Goal: Task Accomplishment & Management: Manage account settings

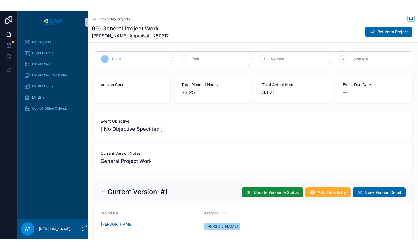
scroll to position [213, 0]
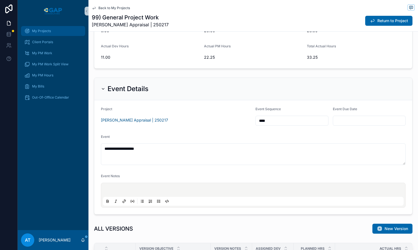
click at [44, 33] on div "My Projects" at bounding box center [53, 31] width 58 height 9
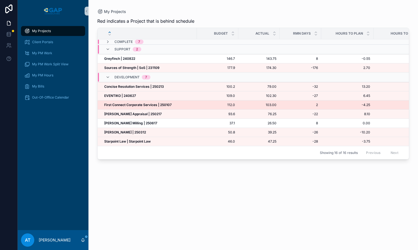
click at [131, 104] on strong "First Connect Corporate Services | 250107" at bounding box center [137, 105] width 67 height 4
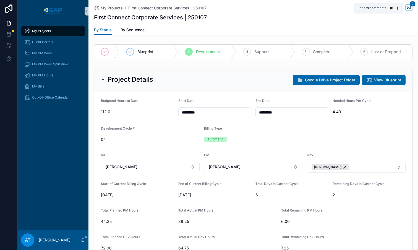
click at [409, 9] on icon "scrollable content" at bounding box center [409, 7] width 4 height 4
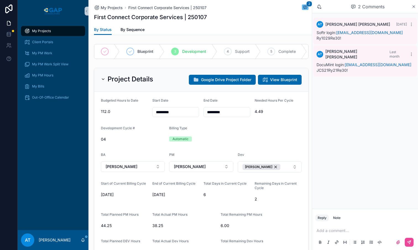
drag, startPoint x: 396, startPoint y: 34, endPoint x: 337, endPoint y: 34, distance: 59.2
click at [337, 34] on div "Softr login: lisawade@firstconnectplus.com Ry1029Re30!" at bounding box center [365, 35] width 97 height 11
copy link "[EMAIL_ADDRESS][DOMAIN_NAME]"
drag, startPoint x: 343, startPoint y: 38, endPoint x: 317, endPoint y: 39, distance: 25.7
click at [317, 39] on div "Softr login: lisawade@firstconnectplus.com Ry1029Re30!" at bounding box center [365, 35] width 97 height 11
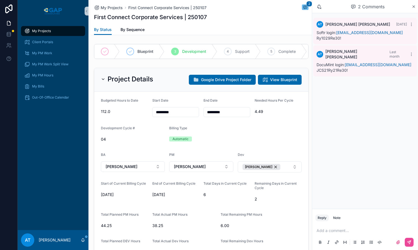
copy span "Ry1029Re30!"
click at [40, 86] on span "My Bills" at bounding box center [38, 86] width 12 height 4
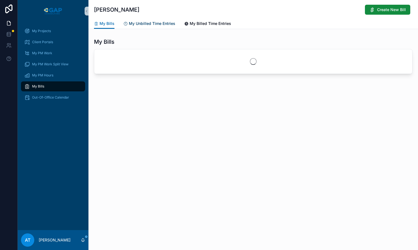
click at [145, 24] on span "My Unbilled Time Entries" at bounding box center [152, 24] width 46 height 6
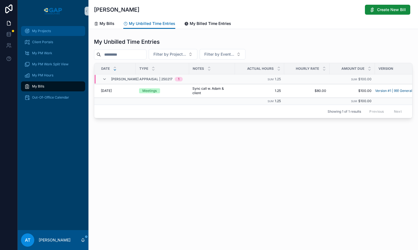
click at [53, 34] on div "My Projects" at bounding box center [53, 31] width 58 height 9
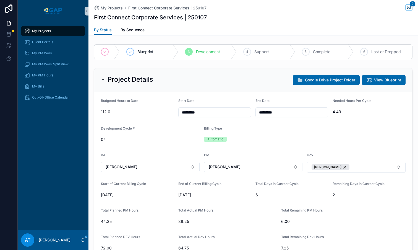
scroll to position [498, 0]
click at [41, 32] on span "My Projects" at bounding box center [41, 31] width 19 height 4
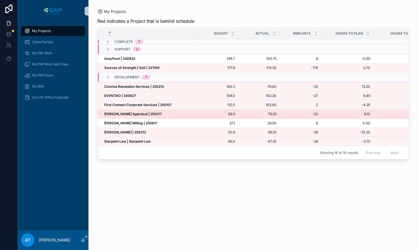
click at [140, 114] on strong "[PERSON_NAME] Appraisal | 250217" at bounding box center [133, 114] width 58 height 4
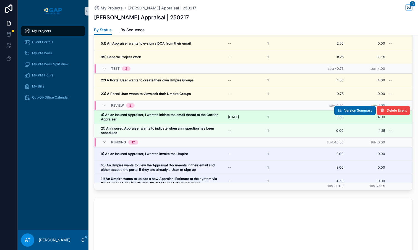
scroll to position [512, 0]
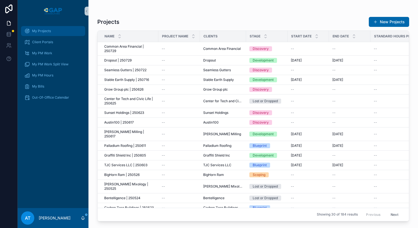
click at [35, 30] on span "My Projects" at bounding box center [41, 31] width 19 height 4
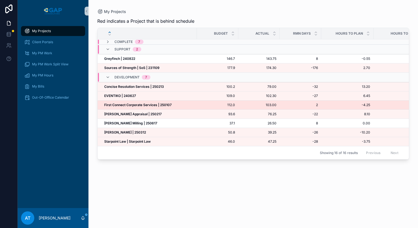
click at [135, 105] on strong "First Connect Corporate Services | 250107" at bounding box center [137, 105] width 67 height 4
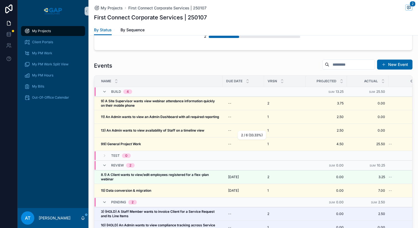
scroll to position [521, 0]
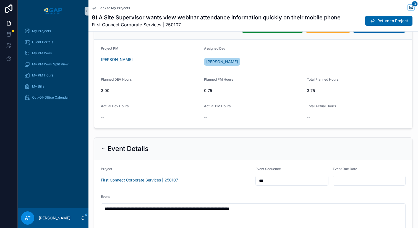
scroll to position [149, 0]
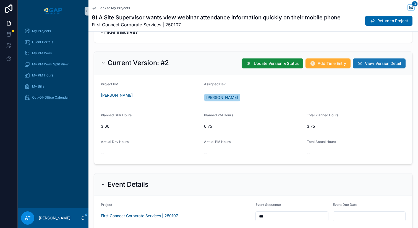
click at [378, 66] on span "View Version Detail" at bounding box center [383, 64] width 36 height 6
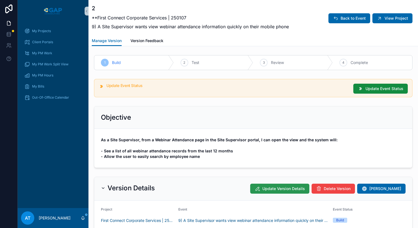
click at [276, 189] on span "Update Version Details" at bounding box center [283, 189] width 43 height 6
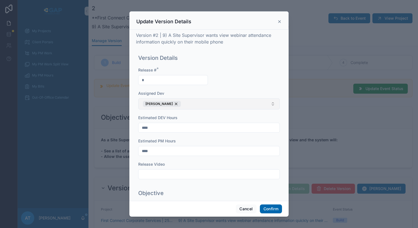
click at [186, 102] on button "[PERSON_NAME]" at bounding box center [209, 103] width 142 height 11
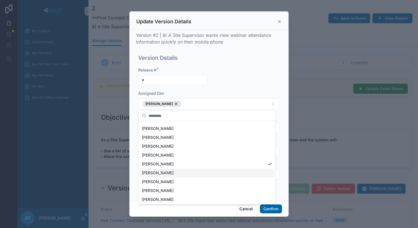
scroll to position [43, 0]
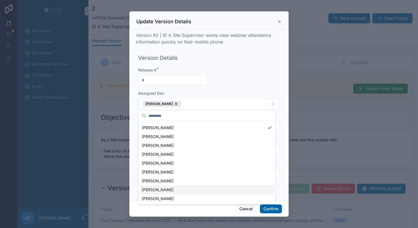
click at [162, 188] on span "Daniella Zarro" at bounding box center [158, 190] width 32 height 6
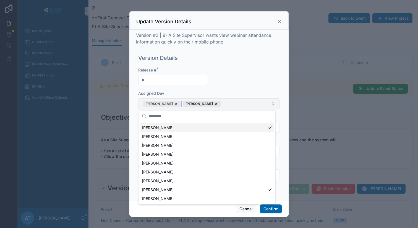
click at [174, 104] on div "[PERSON_NAME]" at bounding box center [162, 104] width 38 height 6
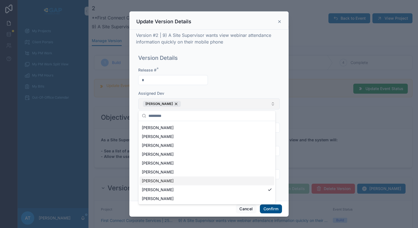
scroll to position [0, 0]
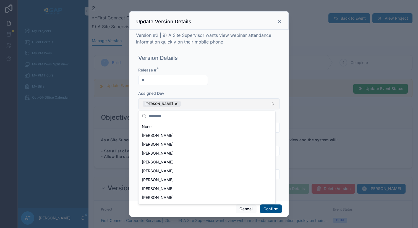
click at [266, 207] on button "Confirm" at bounding box center [271, 208] width 22 height 9
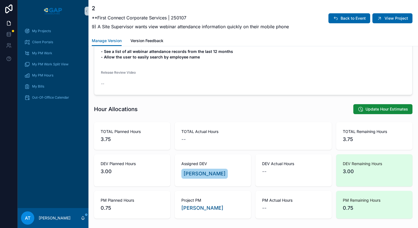
scroll to position [76, 0]
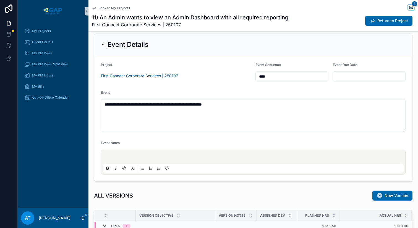
scroll to position [365, 0]
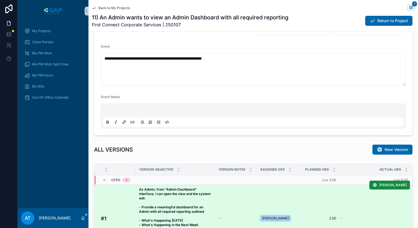
click at [197, 200] on span "As Admin, from "Admin Dashboard" interface, I can open the view and the system …" at bounding box center [175, 218] width 73 height 62
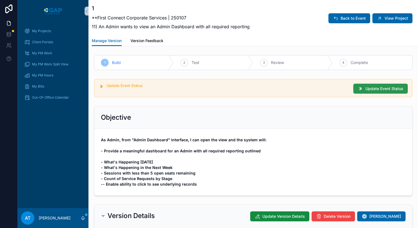
click at [357, 91] on button "Update Event Status" at bounding box center [380, 89] width 54 height 10
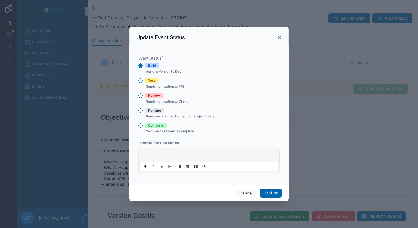
click at [279, 37] on icon at bounding box center [279, 37] width 2 height 2
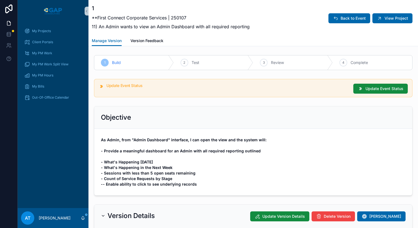
scroll to position [102, 0]
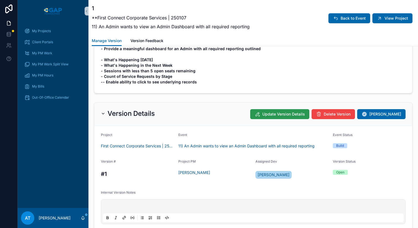
click at [273, 115] on span "Update Version Details" at bounding box center [283, 114] width 43 height 6
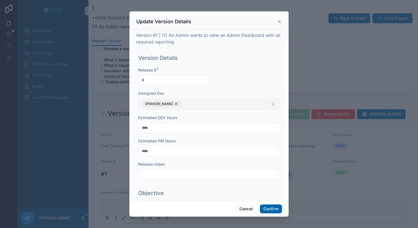
click at [172, 104] on div "[PERSON_NAME]" at bounding box center [162, 104] width 38 height 6
click at [182, 104] on button "Select Button" at bounding box center [209, 102] width 142 height 9
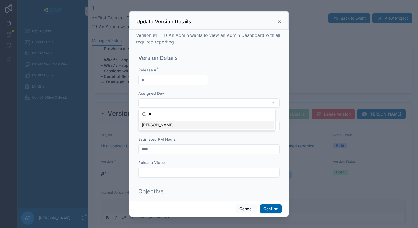
type input "**"
click at [171, 124] on div "[PERSON_NAME]" at bounding box center [207, 124] width 135 height 9
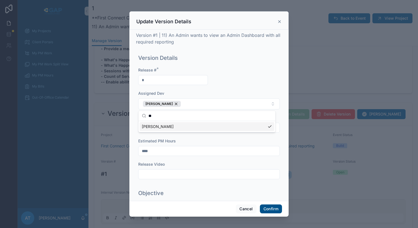
click at [269, 210] on button "Confirm" at bounding box center [271, 208] width 22 height 9
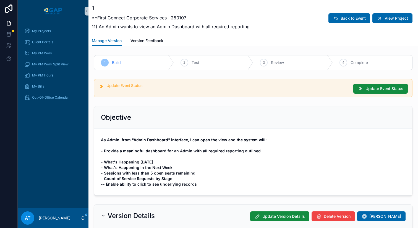
scroll to position [155, 0]
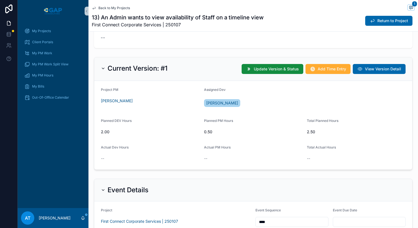
scroll to position [95, 0]
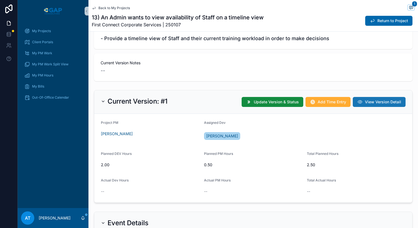
click at [367, 103] on span "View Version Detail" at bounding box center [383, 102] width 36 height 6
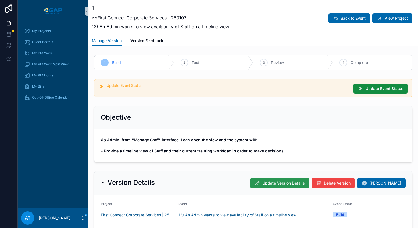
click at [277, 185] on span "Update Version Details" at bounding box center [283, 183] width 43 height 6
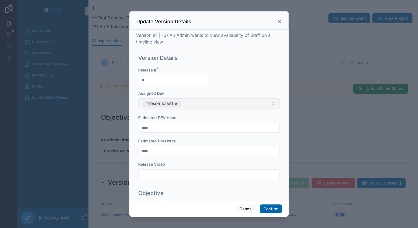
click at [174, 104] on div "[PERSON_NAME]" at bounding box center [162, 104] width 38 height 6
click at [186, 102] on button "Select Button" at bounding box center [209, 102] width 142 height 9
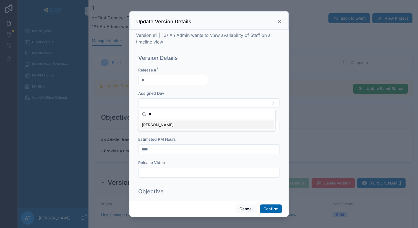
type input "**"
click at [175, 124] on div "[PERSON_NAME]" at bounding box center [207, 124] width 135 height 9
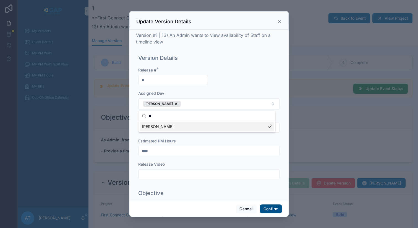
click at [273, 208] on button "Confirm" at bounding box center [271, 208] width 22 height 9
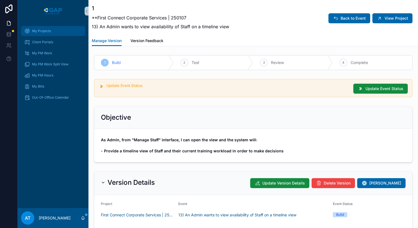
click at [30, 31] on div "My Projects" at bounding box center [53, 31] width 58 height 9
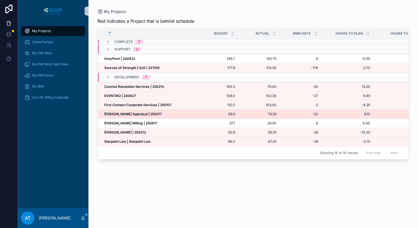
click at [135, 113] on strong "[PERSON_NAME] Appraisal | 250217" at bounding box center [133, 114] width 58 height 4
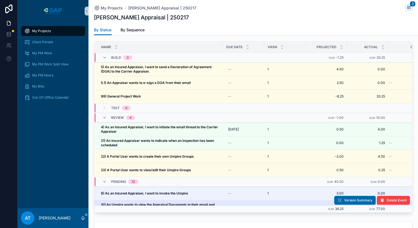
scroll to position [448, 0]
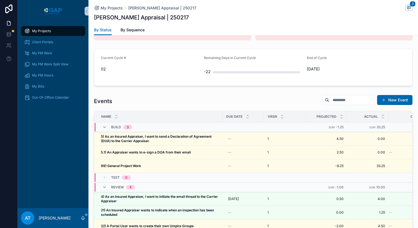
click at [42, 30] on span "My Projects" at bounding box center [41, 31] width 19 height 4
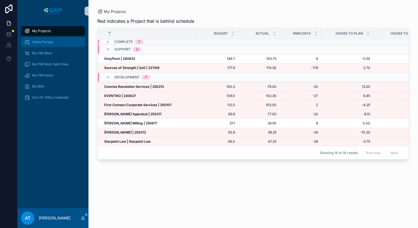
click at [44, 43] on span "Client Portals" at bounding box center [42, 42] width 21 height 4
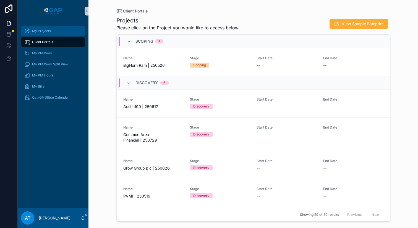
click at [41, 29] on span "My Projects" at bounding box center [41, 31] width 19 height 4
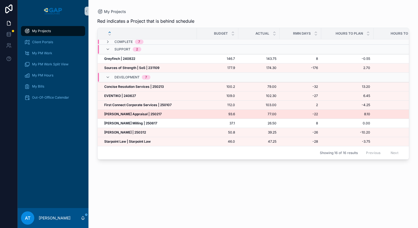
click at [130, 114] on strong "[PERSON_NAME] Appraisal | 250217" at bounding box center [133, 114] width 58 height 4
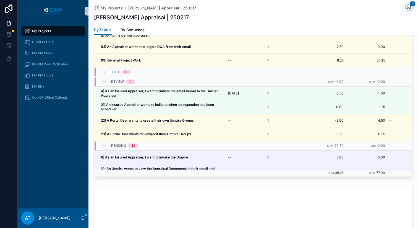
scroll to position [521, 0]
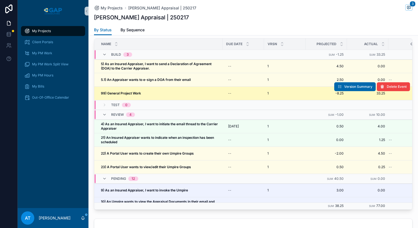
click at [148, 94] on div "99) General Project Work 99) General Project Work" at bounding box center [160, 93] width 118 height 4
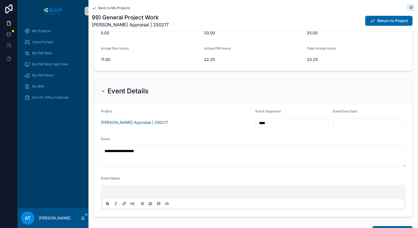
scroll to position [76, 0]
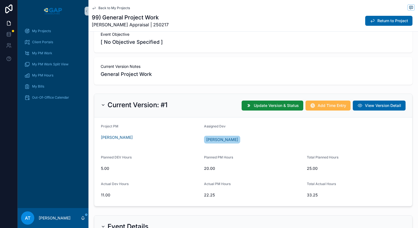
click at [323, 108] on button "Add Time Entry" at bounding box center [328, 105] width 45 height 10
